Goal: Check status: Check status

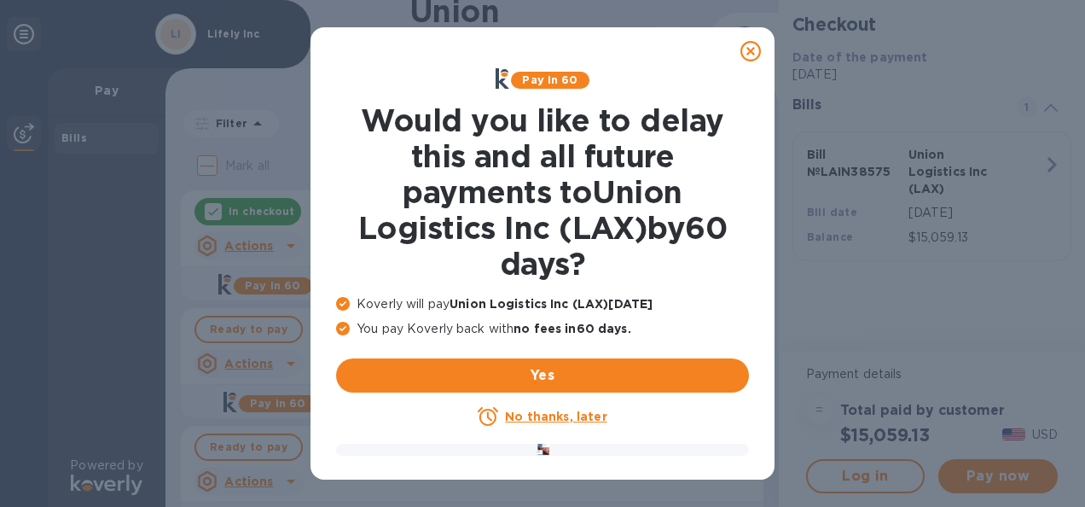
click at [758, 49] on icon at bounding box center [750, 51] width 20 height 20
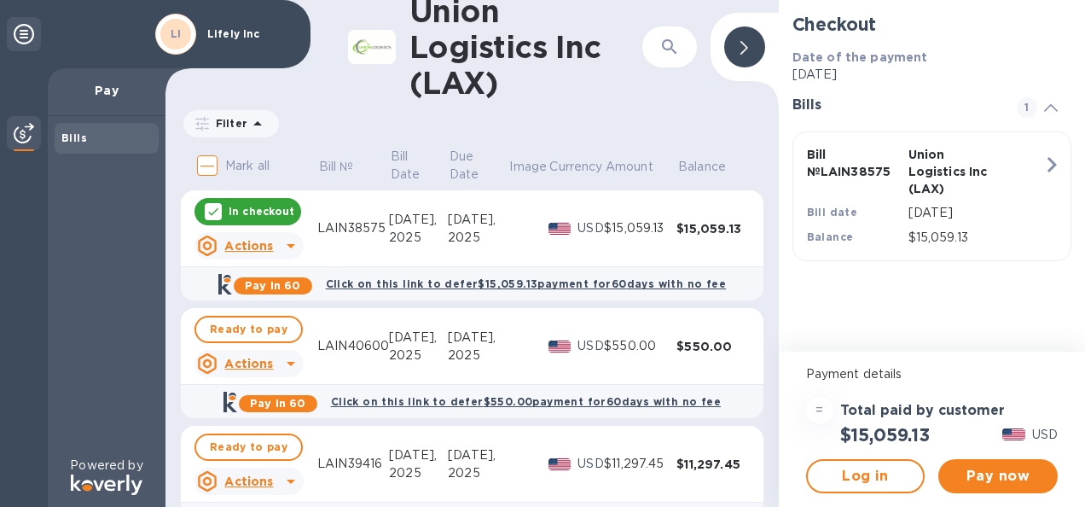
click at [288, 235] on icon at bounding box center [291, 245] width 20 height 20
click at [278, 292] on b "Open bill" at bounding box center [270, 289] width 57 height 14
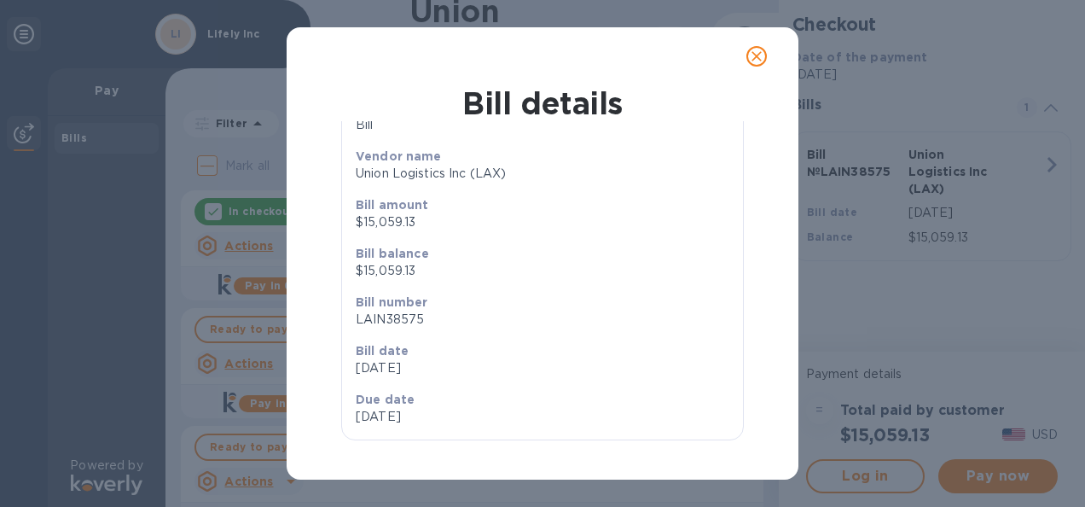
scroll to position [100, 0]
click at [756, 55] on icon "close" at bounding box center [757, 56] width 10 height 10
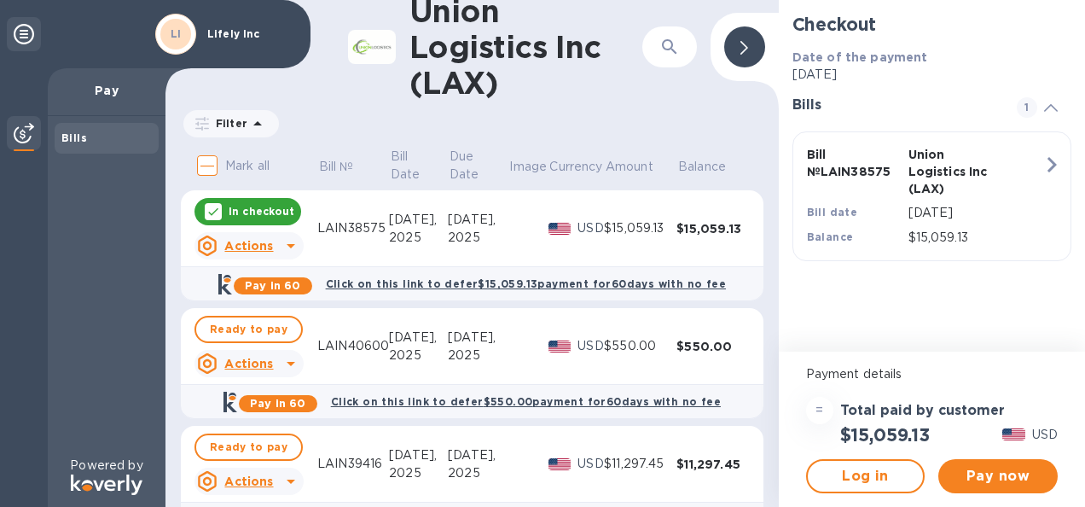
scroll to position [27, 0]
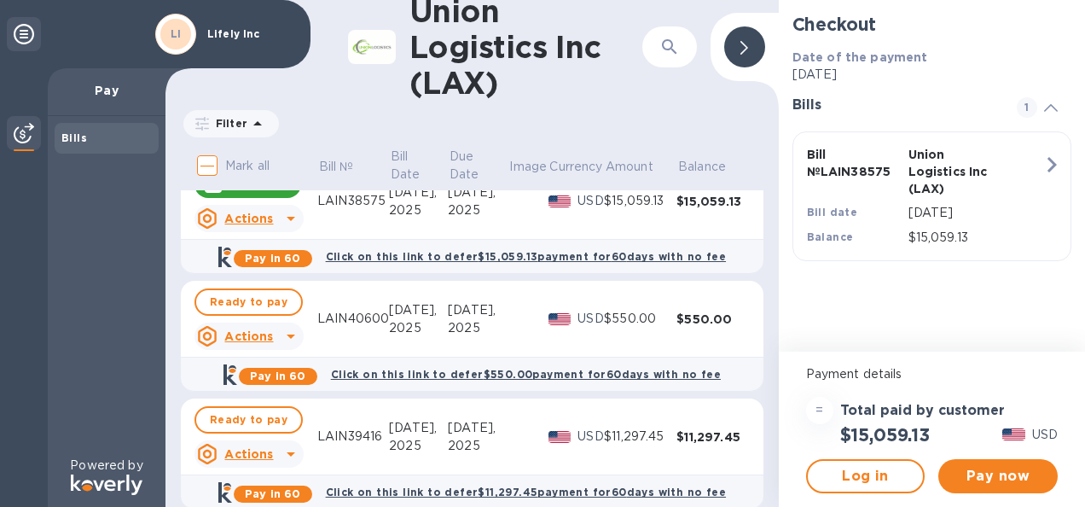
click at [490, 430] on td "Aug 27, 2025" at bounding box center [478, 436] width 61 height 77
click at [293, 444] on icon at bounding box center [291, 454] width 20 height 20
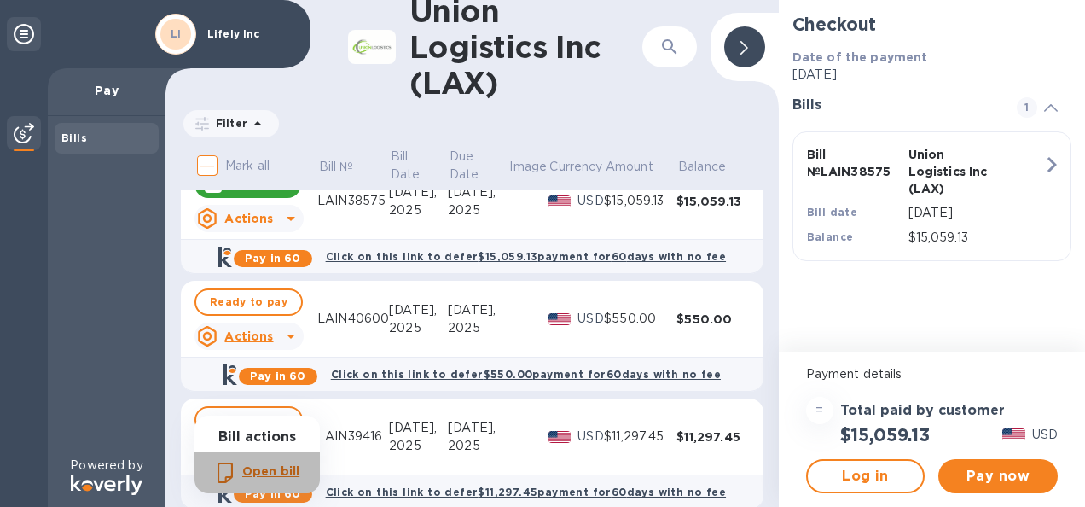
click at [270, 474] on b "Open bill" at bounding box center [270, 471] width 57 height 14
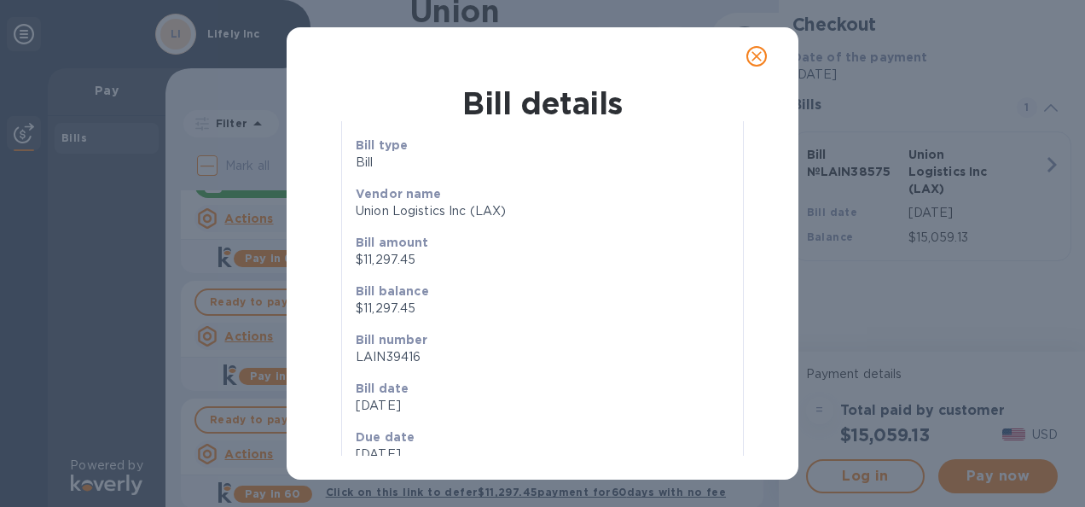
scroll to position [85, 0]
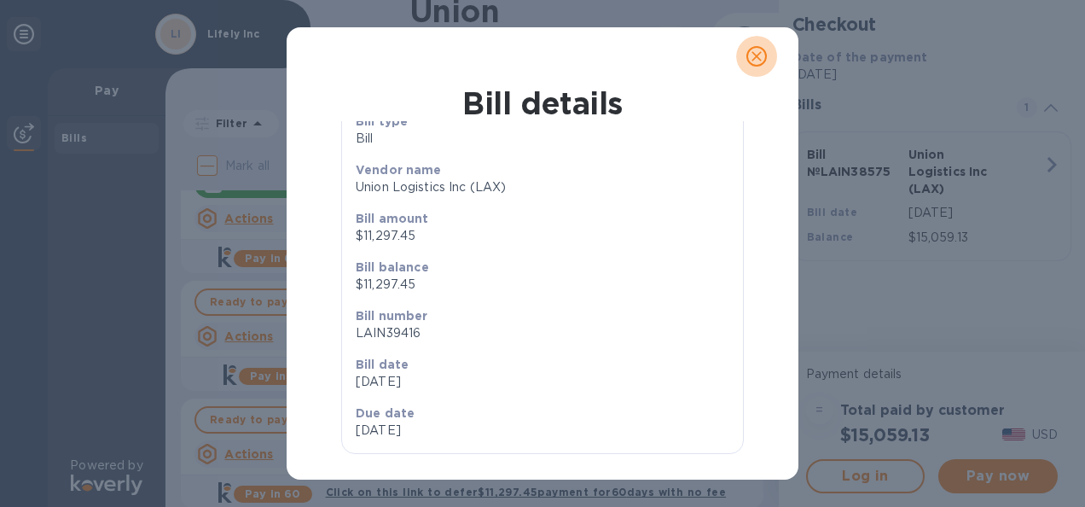
click at [753, 55] on icon "close" at bounding box center [756, 56] width 17 height 17
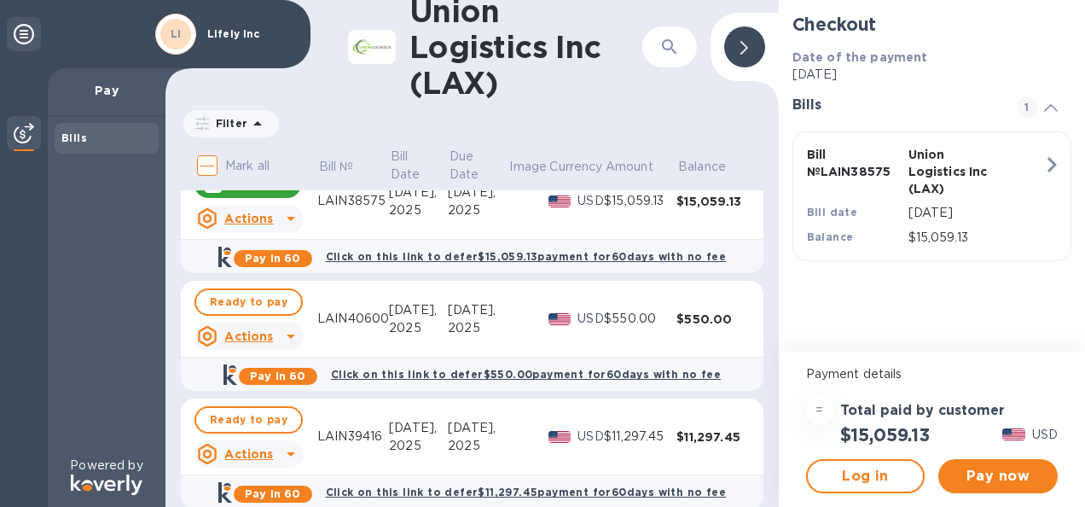
scroll to position [0, 0]
